Goal: Information Seeking & Learning: Learn about a topic

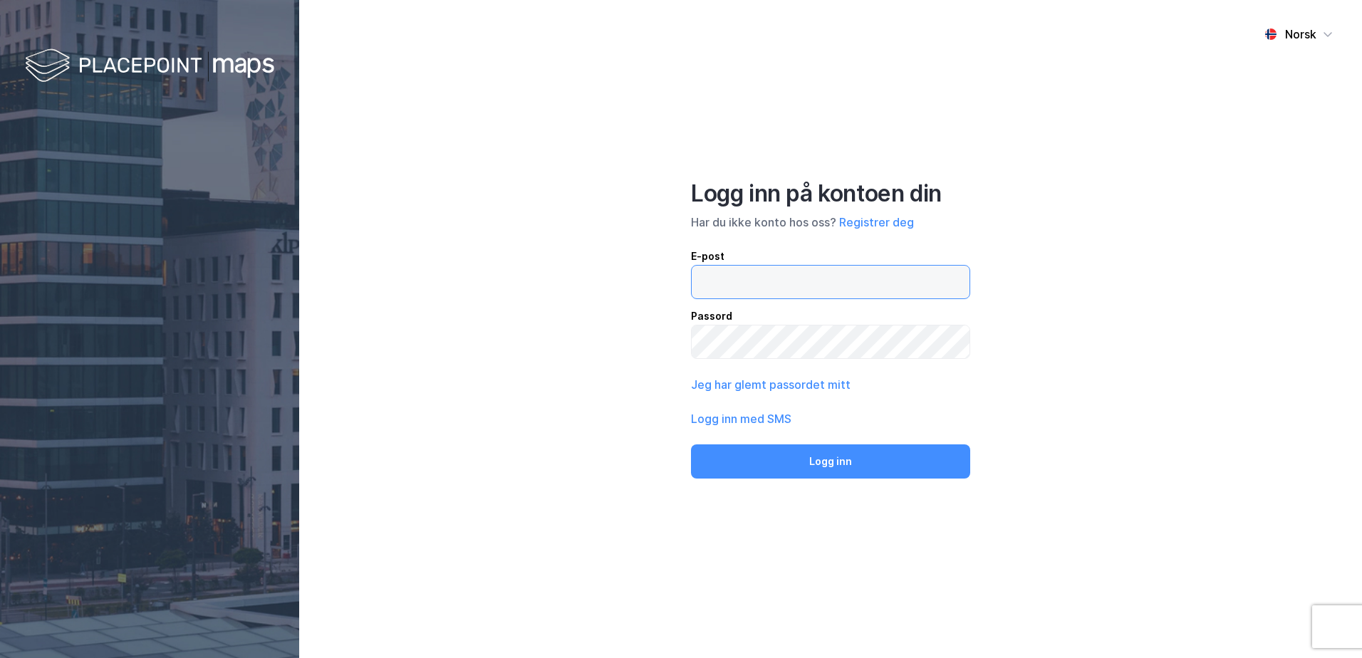
click at [732, 292] on input "email" at bounding box center [831, 282] width 278 height 33
type input "[EMAIL_ADDRESS][DOMAIN_NAME]"
click at [691, 445] on button "Logg inn" at bounding box center [830, 462] width 279 height 34
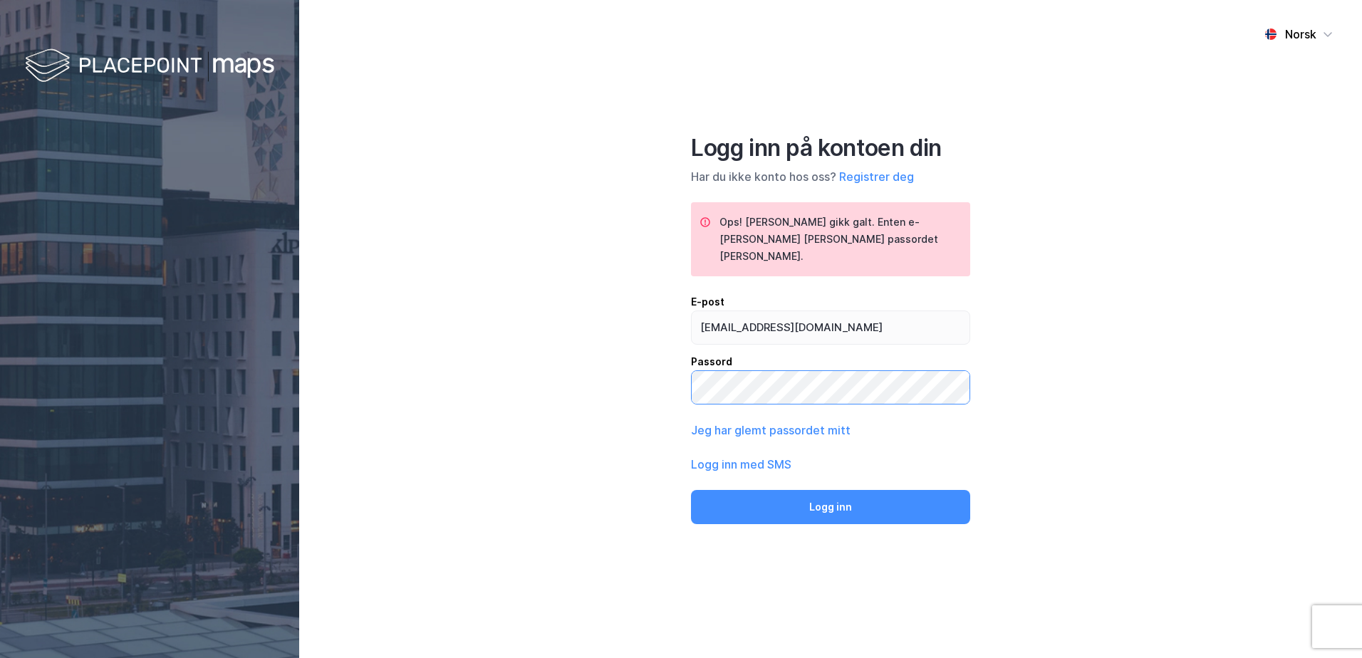
click at [691, 490] on button "Logg inn" at bounding box center [830, 507] width 279 height 34
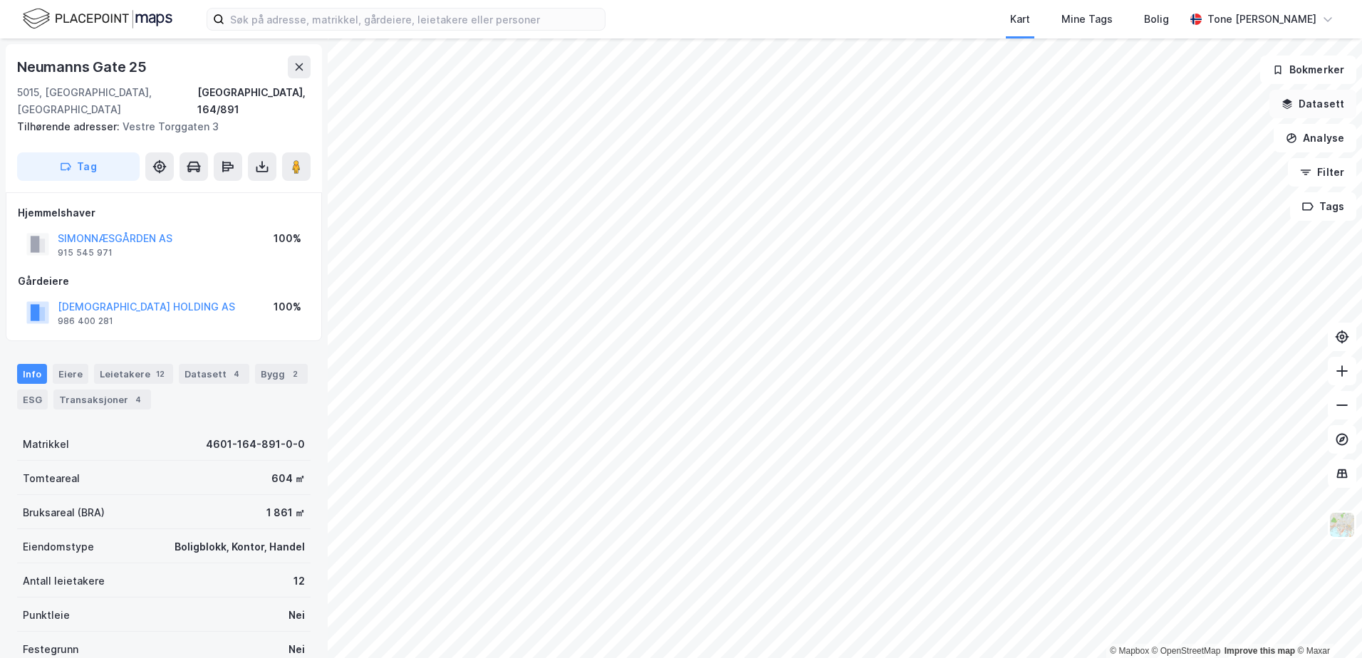
click at [1309, 98] on button "Datasett" at bounding box center [1312, 104] width 87 height 28
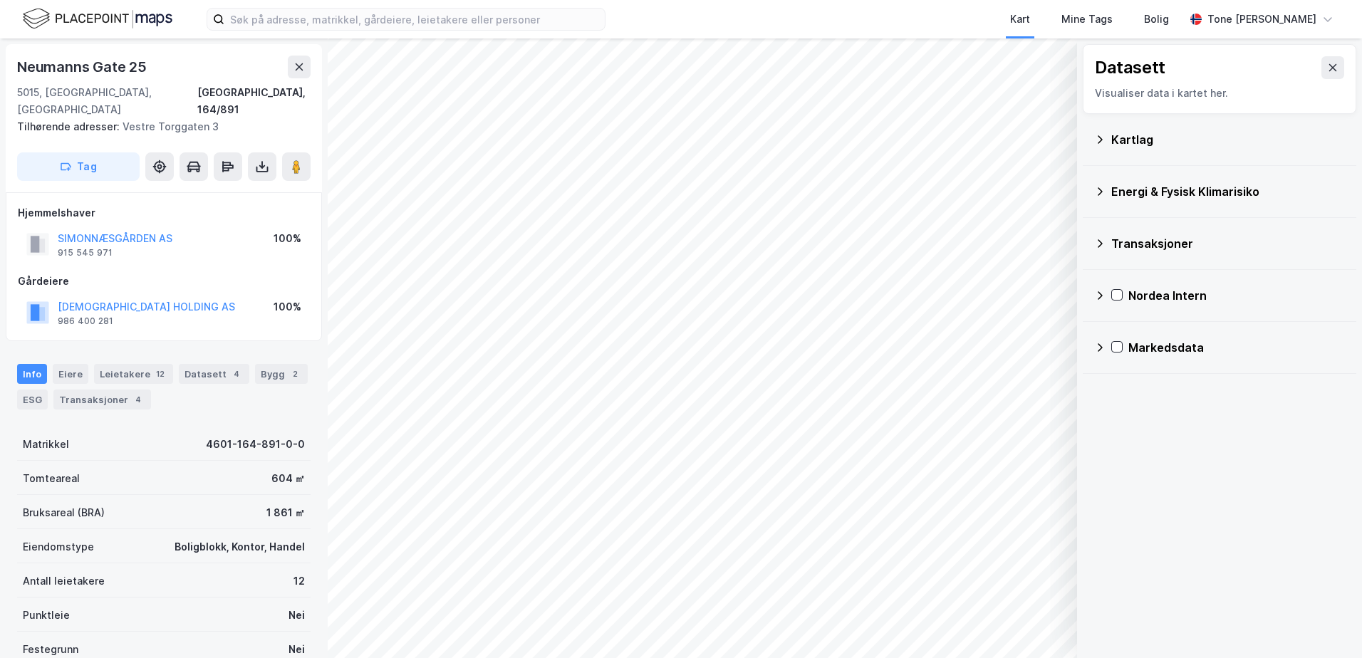
click at [1138, 137] on div "Kartlag" at bounding box center [1228, 139] width 234 height 17
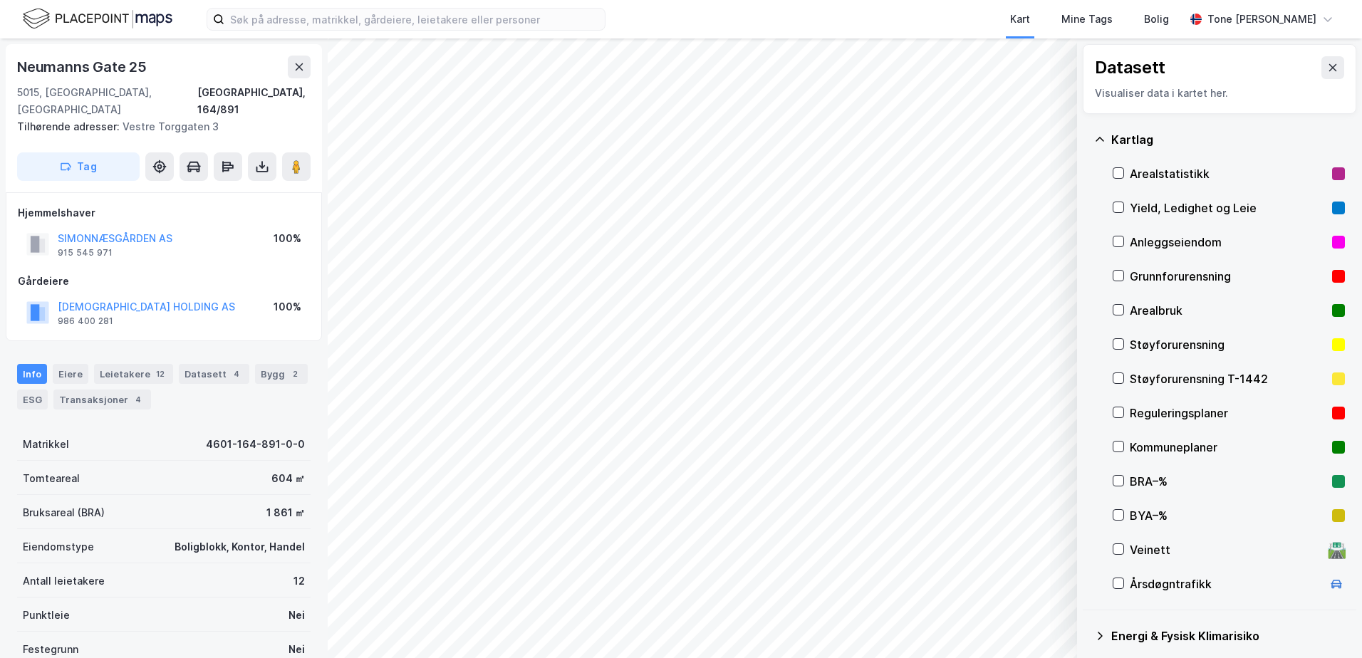
click at [1138, 274] on div "Grunnforurensning" at bounding box center [1228, 276] width 197 height 17
click at [1143, 277] on div "Grunnforurensning" at bounding box center [1228, 276] width 197 height 17
click at [1099, 138] on icon at bounding box center [1100, 139] width 9 height 4
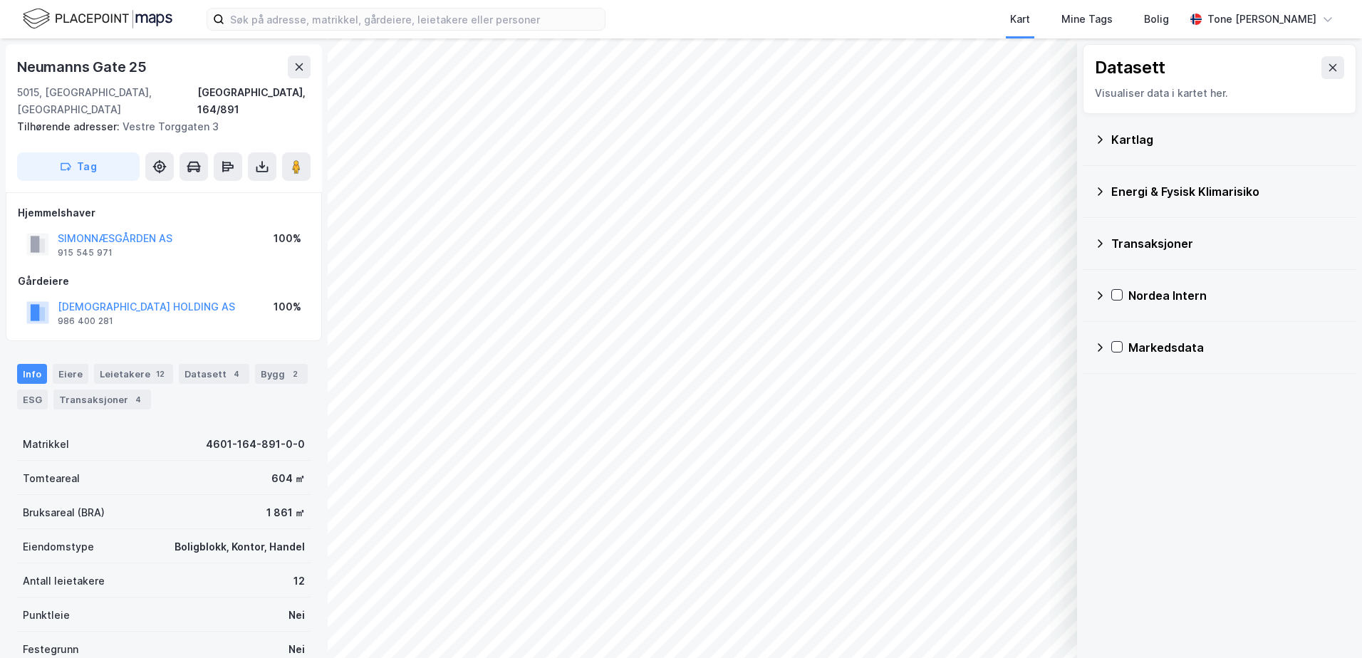
click at [1125, 194] on div "Energi & Fysisk Klimarisiko" at bounding box center [1228, 191] width 234 height 17
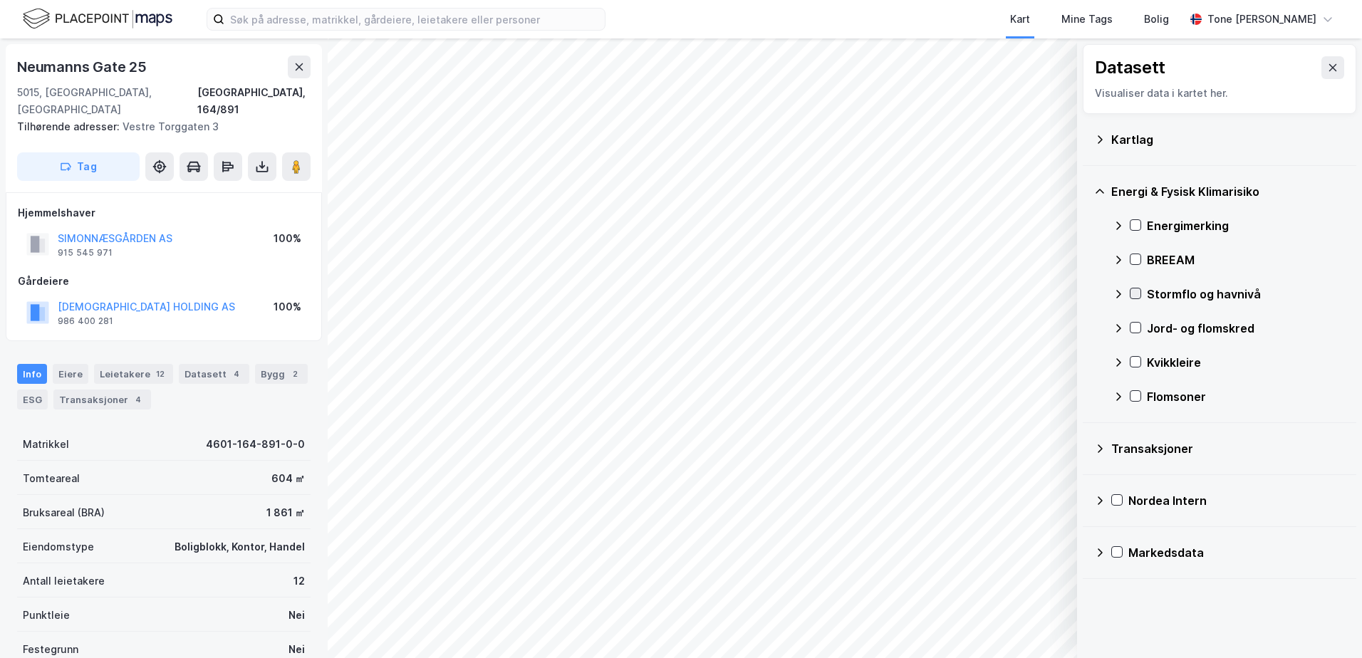
click at [1134, 291] on icon at bounding box center [1136, 294] width 10 height 10
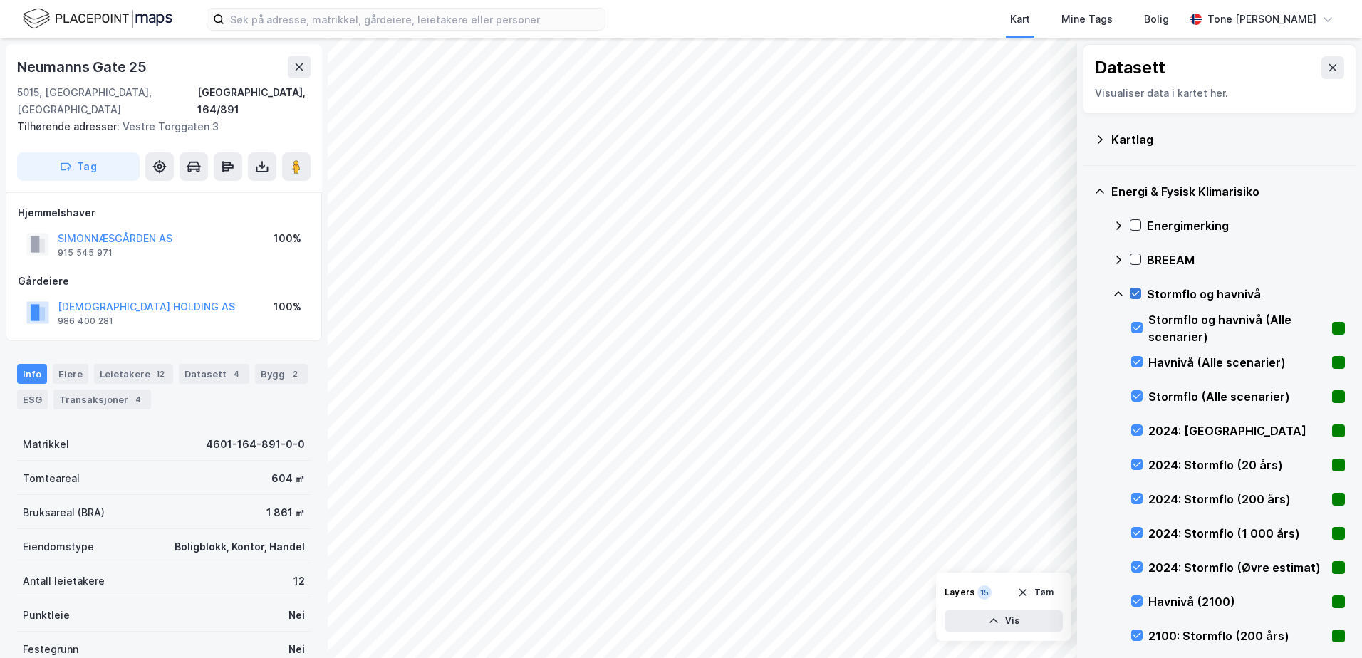
click at [1137, 289] on icon at bounding box center [1136, 294] width 10 height 10
click at [1120, 296] on icon at bounding box center [1118, 294] width 11 height 11
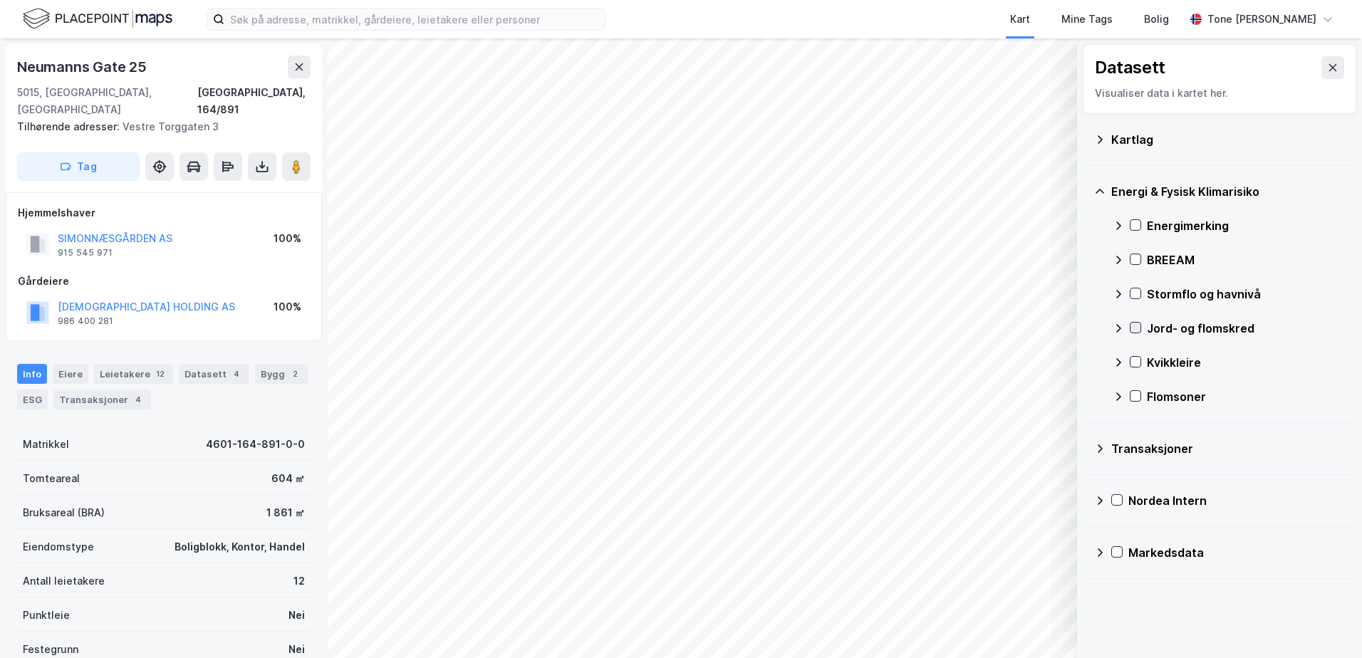
click at [1133, 331] on icon at bounding box center [1136, 328] width 10 height 10
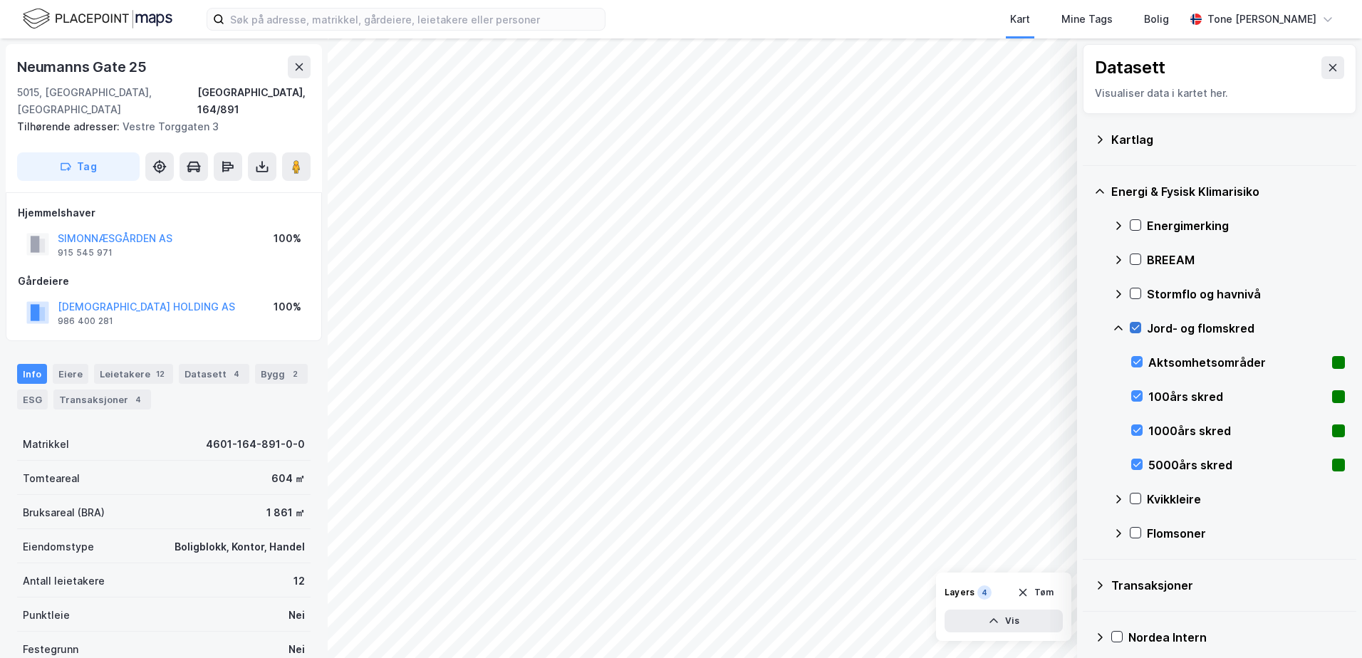
click at [1133, 331] on icon at bounding box center [1136, 328] width 10 height 10
click at [1120, 329] on icon at bounding box center [1118, 328] width 11 height 11
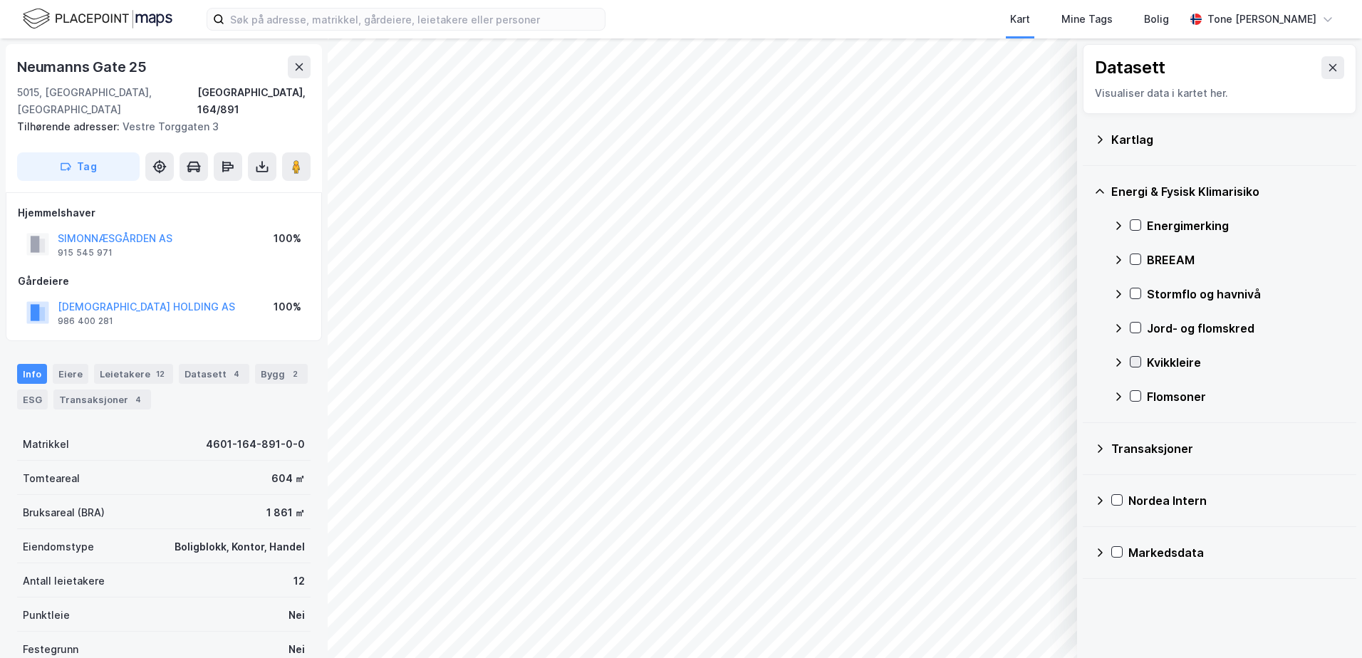
click at [1137, 362] on icon at bounding box center [1136, 362] width 8 height 5
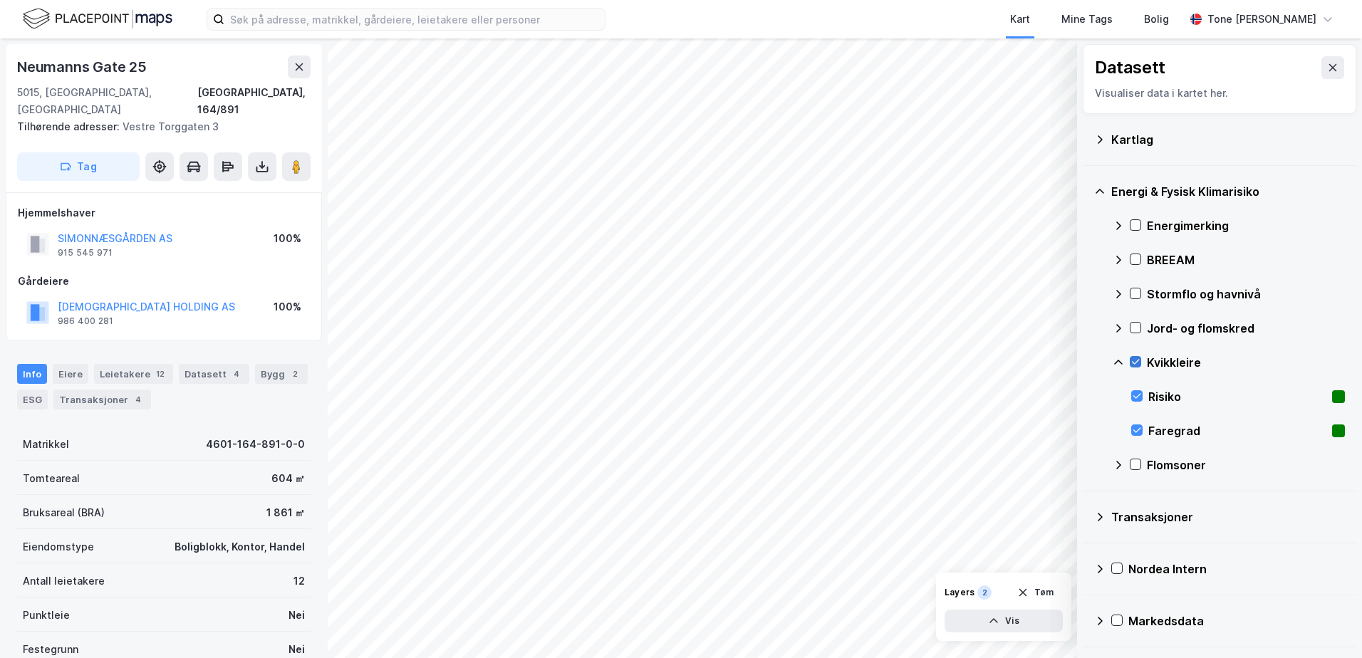
click at [1133, 361] on icon at bounding box center [1136, 362] width 10 height 10
click at [1118, 363] on icon at bounding box center [1118, 362] width 11 height 11
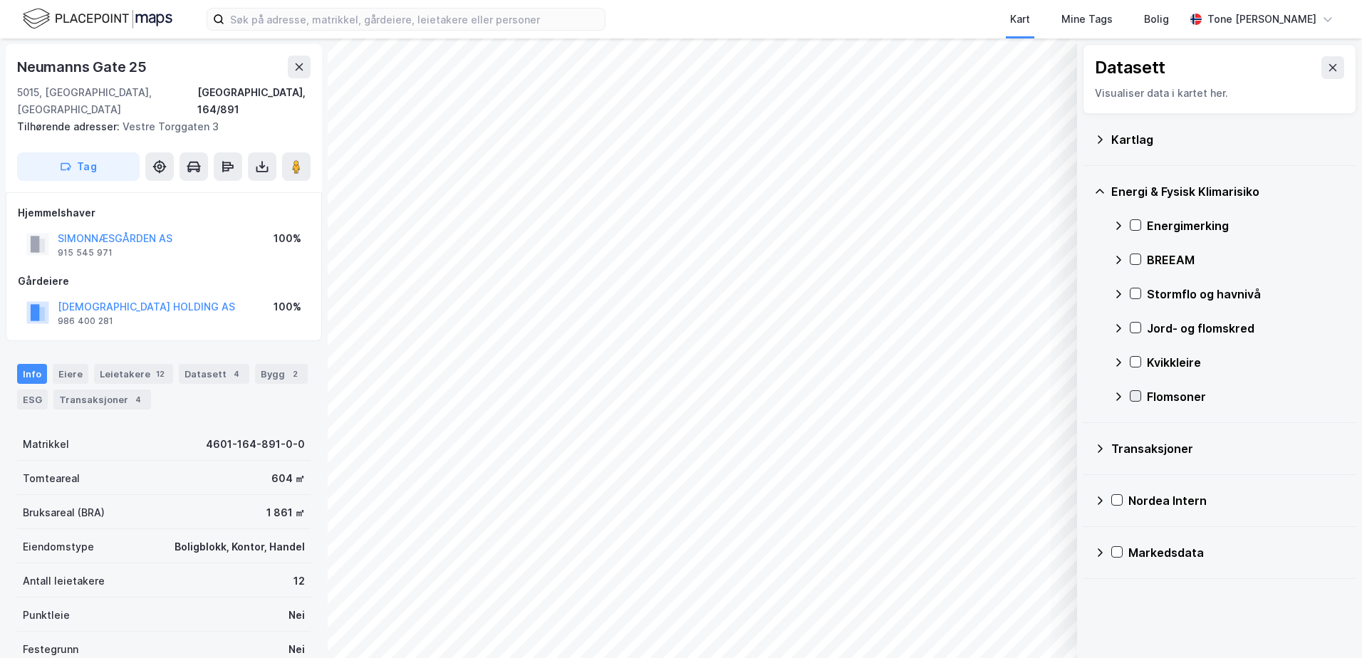
click at [1135, 394] on icon at bounding box center [1136, 396] width 10 height 10
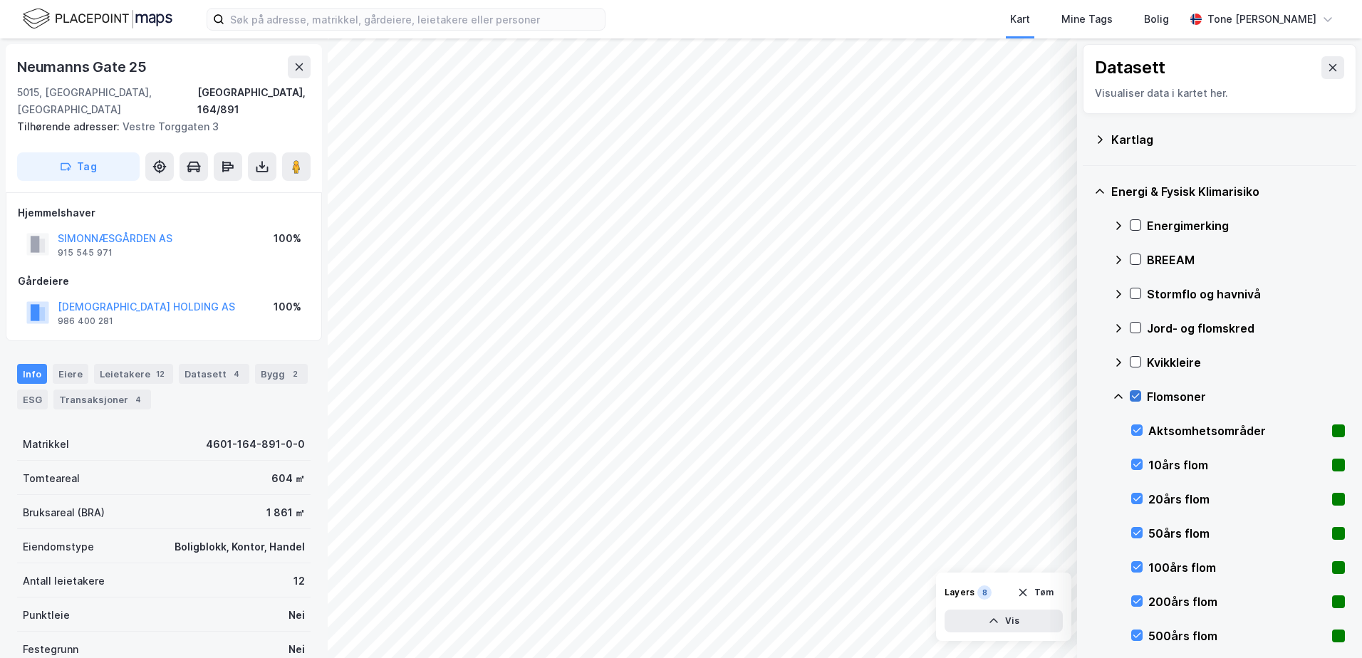
click at [1135, 394] on icon at bounding box center [1136, 396] width 10 height 10
click at [1121, 395] on icon at bounding box center [1118, 396] width 11 height 11
